Goal: Navigation & Orientation: Find specific page/section

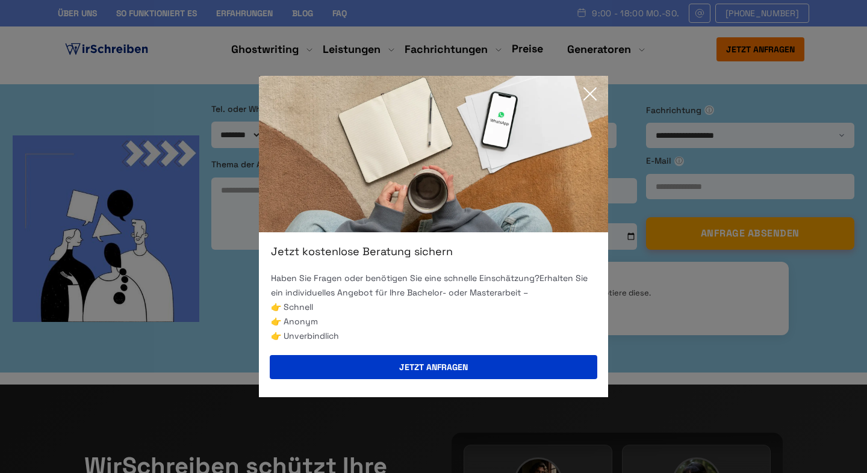
click at [748, 173] on div "Jetzt kostenlose Beratung sichern Haben Sie Fragen oder benötigen Sie eine schn…" at bounding box center [433, 236] width 867 height 473
click at [589, 92] on icon at bounding box center [590, 94] width 24 height 24
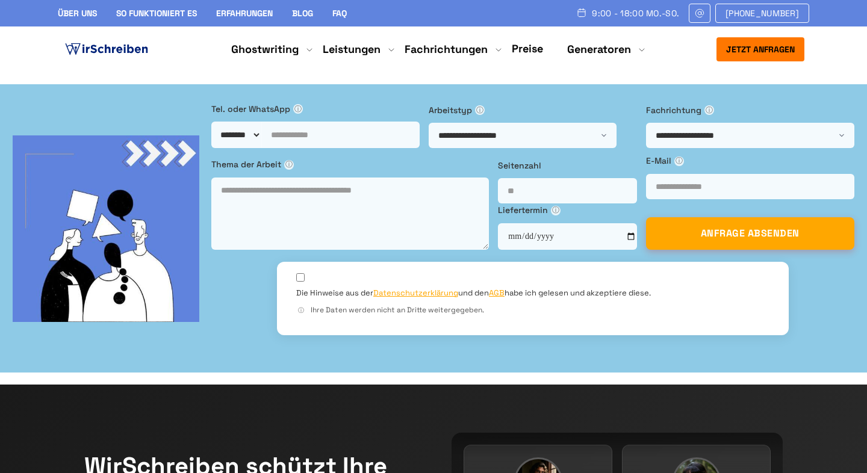
click at [533, 46] on link "Preise" at bounding box center [527, 49] width 31 height 14
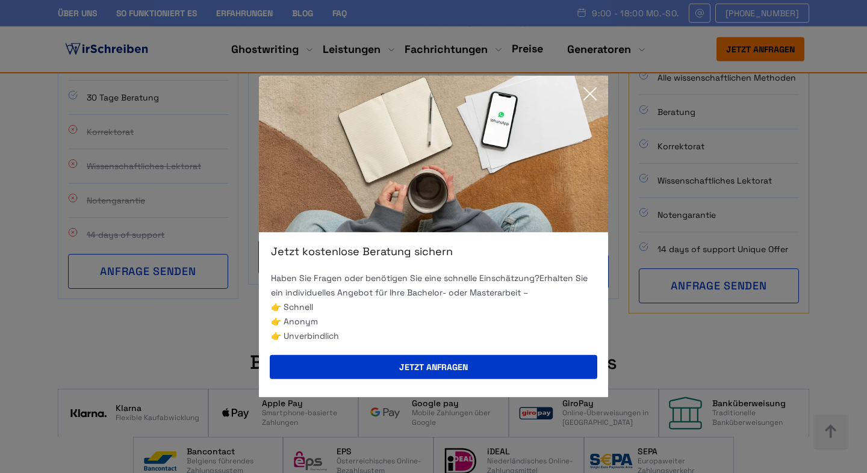
scroll to position [1236, 0]
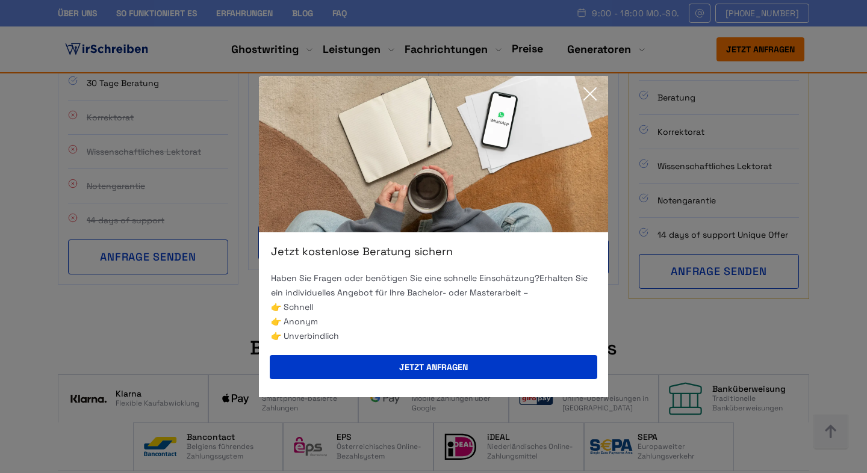
click at [593, 91] on icon at bounding box center [590, 94] width 12 height 12
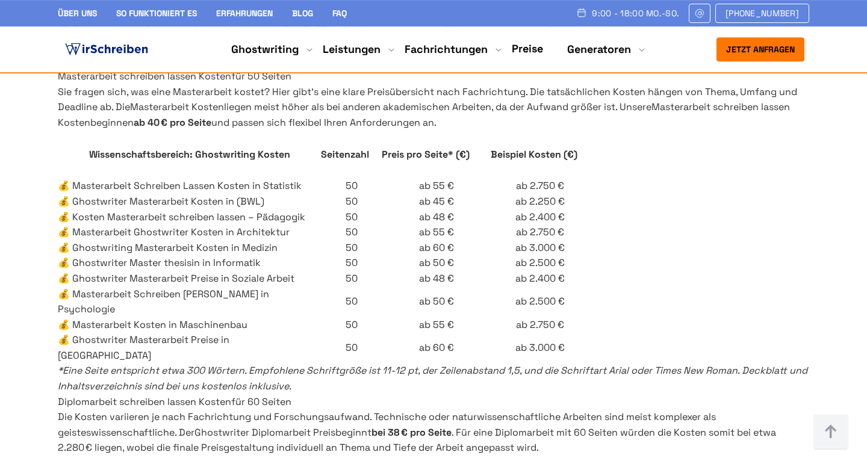
scroll to position [3188, 0]
